Goal: Check status: Check status

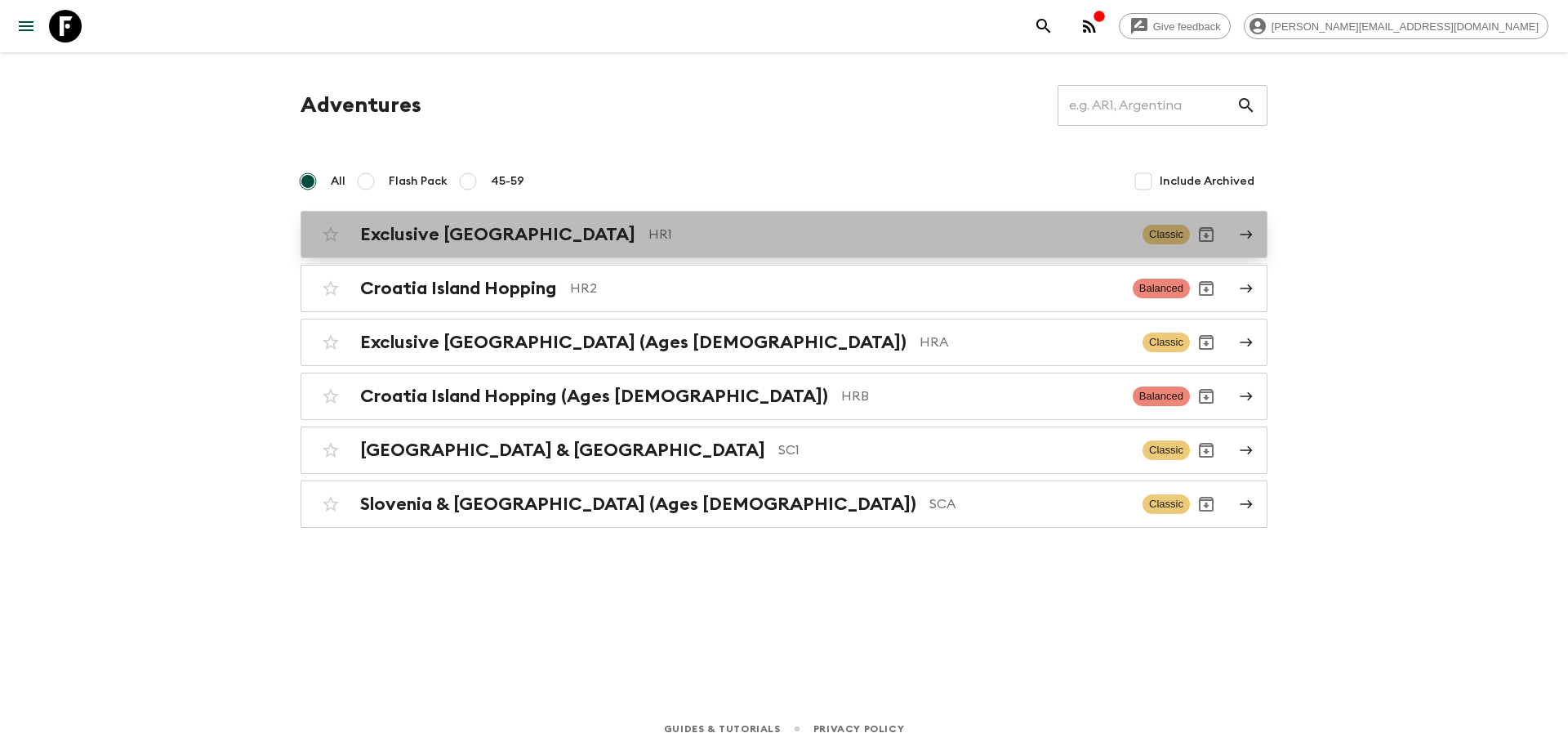
click at [648, 237] on p "HR1" at bounding box center [889, 234] width 481 height 20
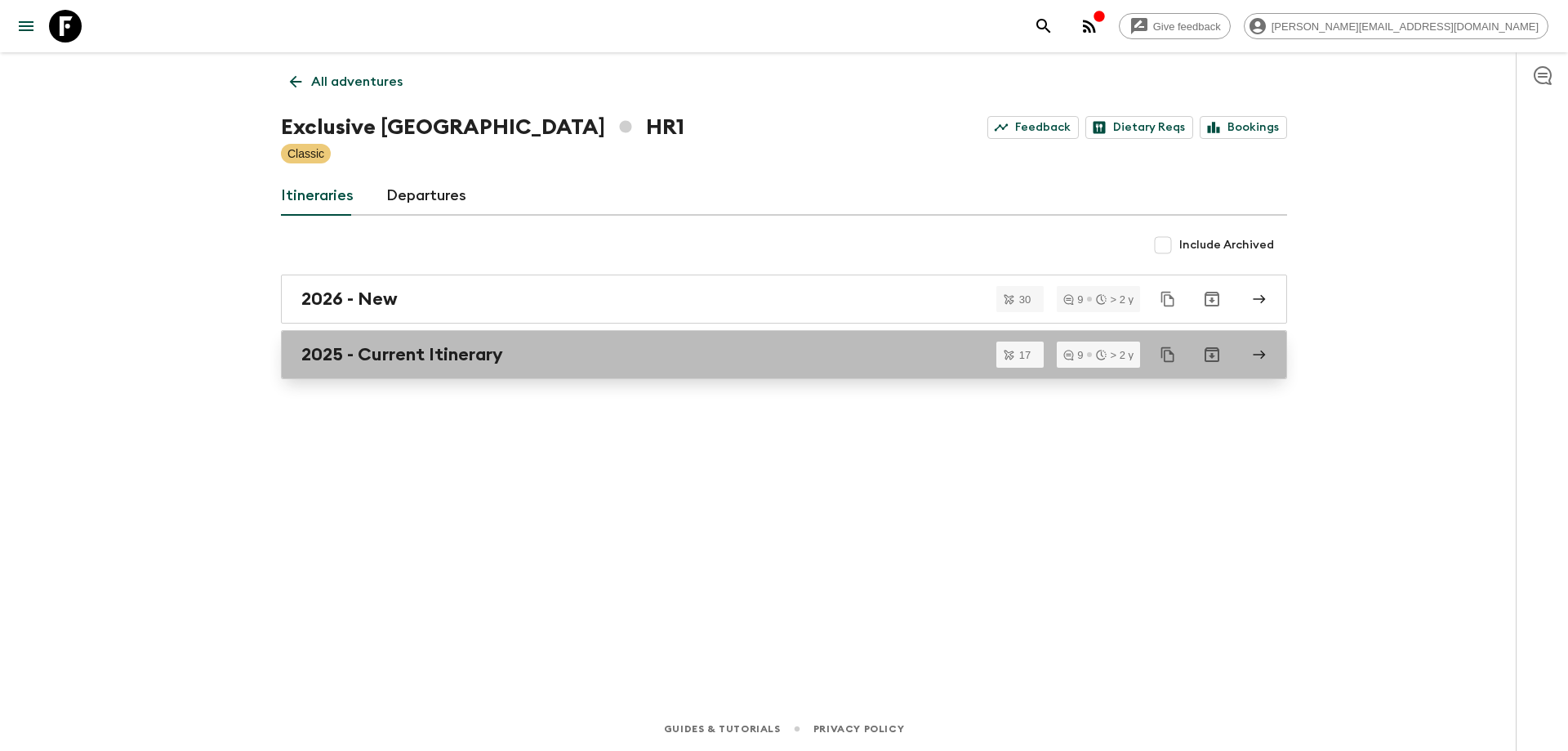
click at [533, 360] on div "2025 - Current Itinerary" at bounding box center [768, 355] width 934 height 22
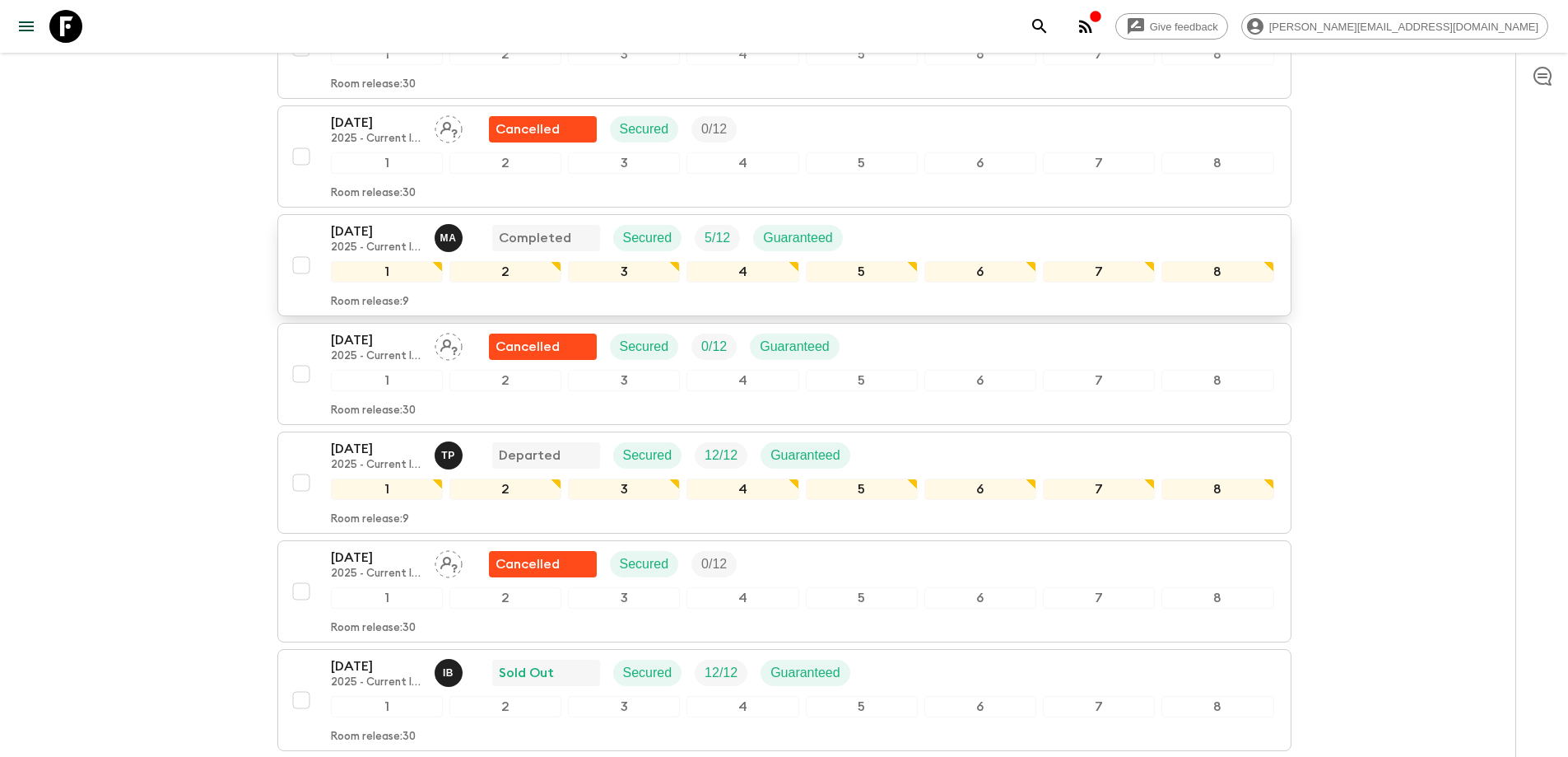
scroll to position [494, 0]
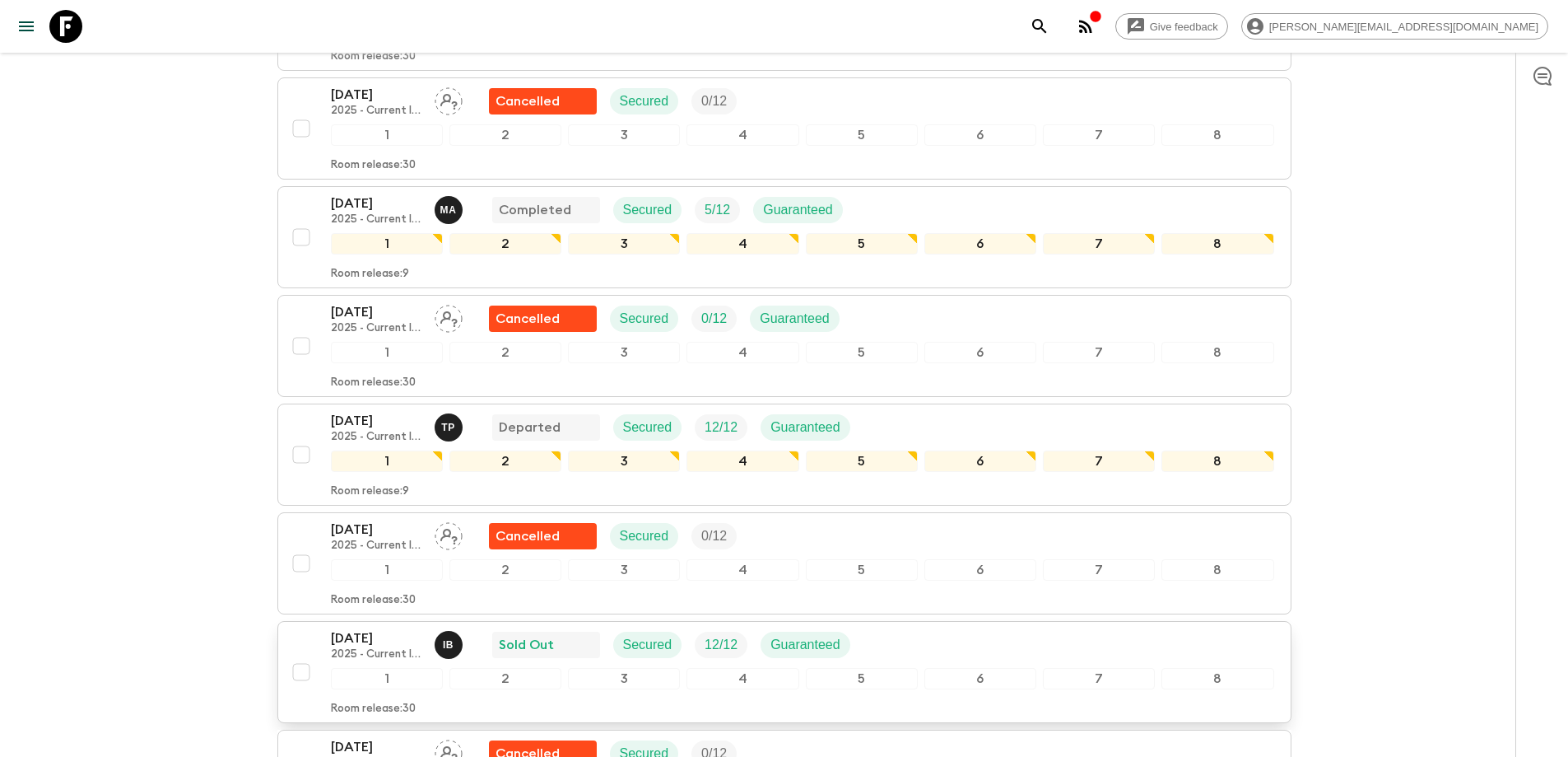
click at [956, 629] on div "[DATE] 2025 - Current Itinerary I B Sold Out Secured 12 / 12 Guaranteed" at bounding box center [803, 645] width 943 height 33
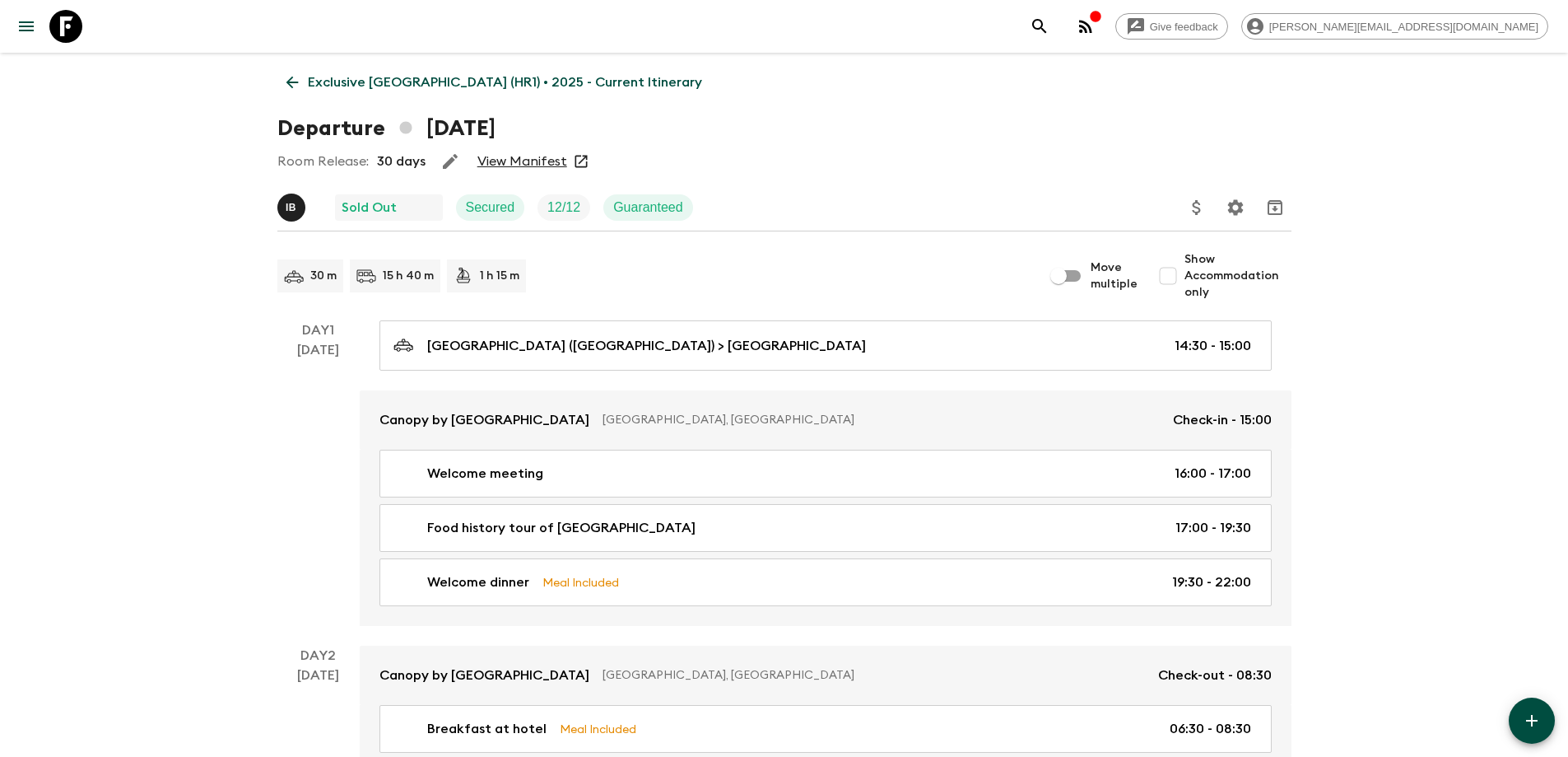
click at [527, 156] on link "View Manifest" at bounding box center [522, 161] width 89 height 16
